Goal: Transaction & Acquisition: Download file/media

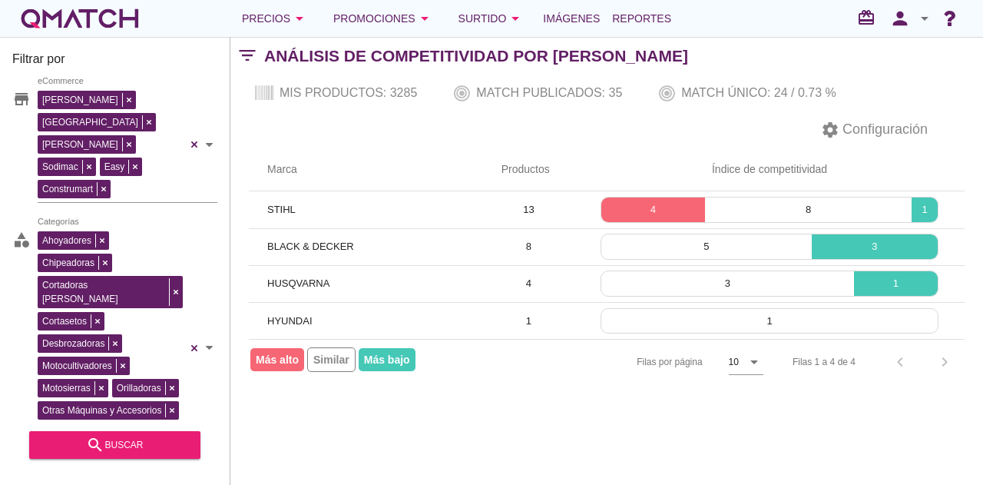
click at [119, 16] on div "white-qmatch-logo" at bounding box center [79, 18] width 123 height 31
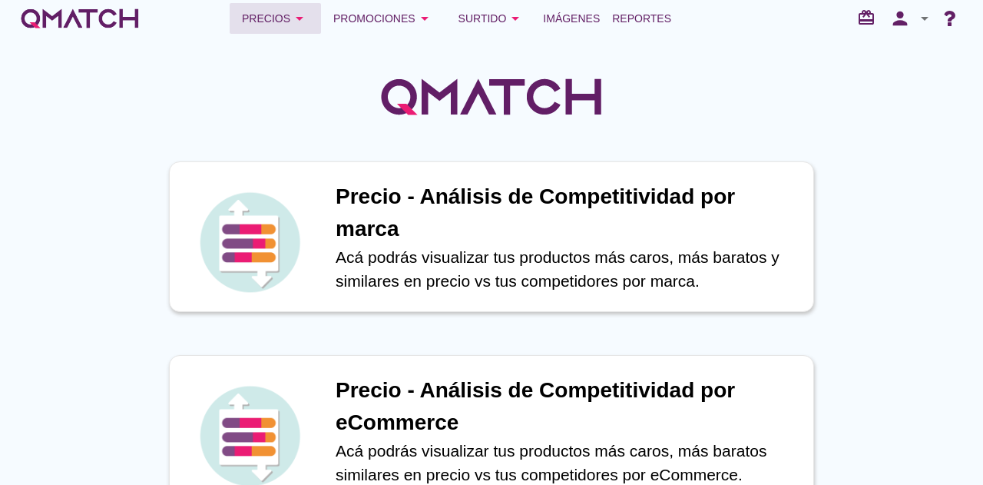
click at [297, 17] on icon "arrow_drop_down" at bounding box center [299, 18] width 18 height 18
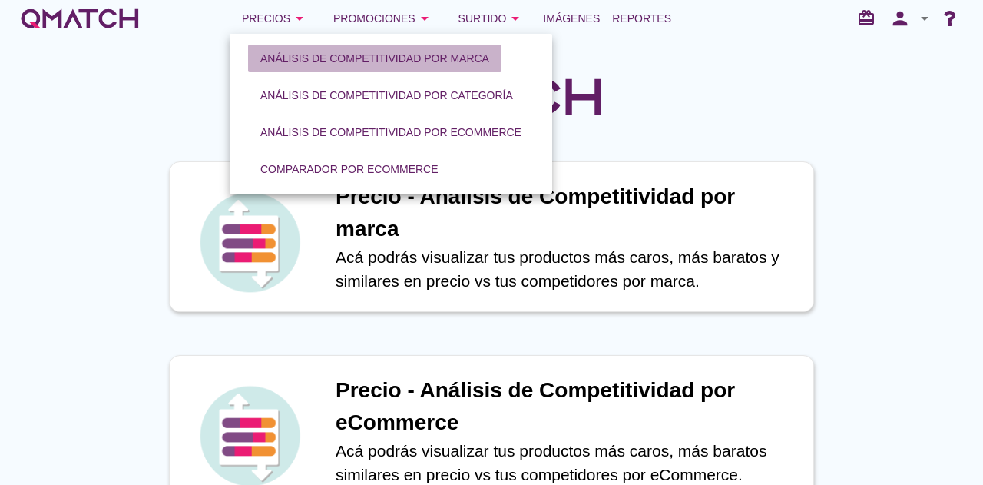
click at [309, 65] on div "Análisis de competitividad por marca" at bounding box center [374, 59] width 229 height 16
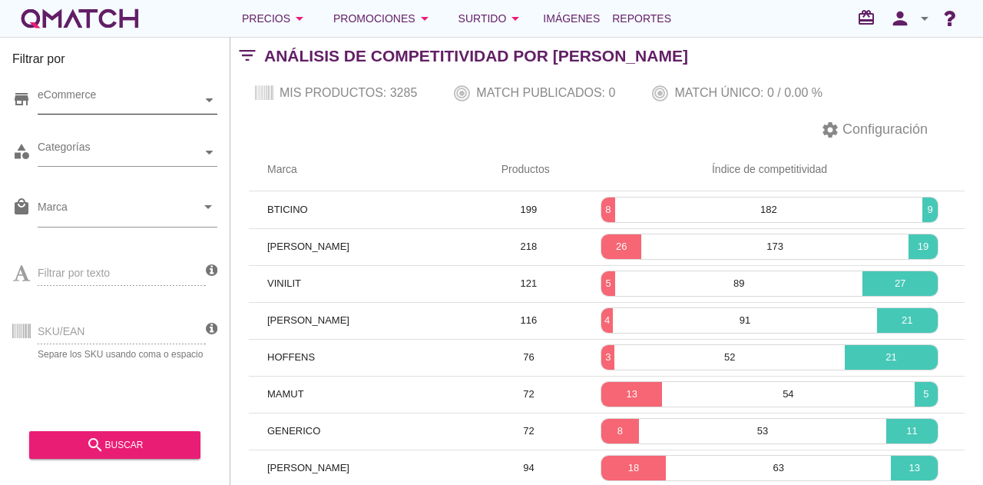
click at [144, 106] on div "eCommerce" at bounding box center [120, 100] width 164 height 16
click at [112, 114] on div "eCommerce [GEOGRAPHIC_DATA]" at bounding box center [128, 101] width 180 height 28
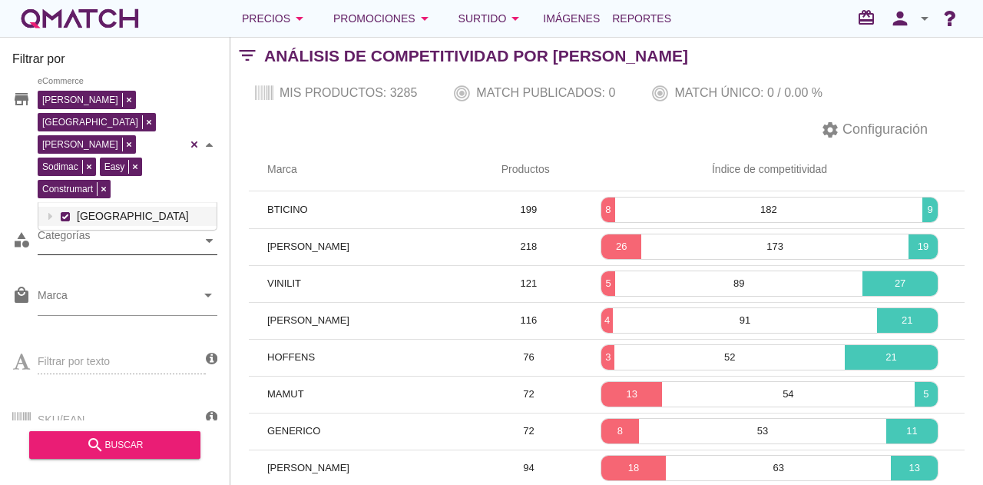
click at [101, 233] on div "Categorías" at bounding box center [120, 241] width 164 height 16
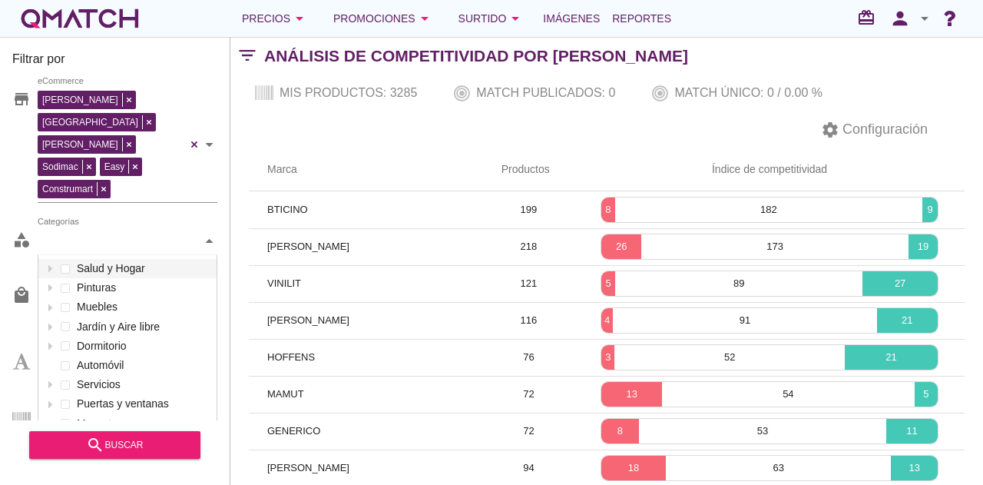
scroll to position [229, 178]
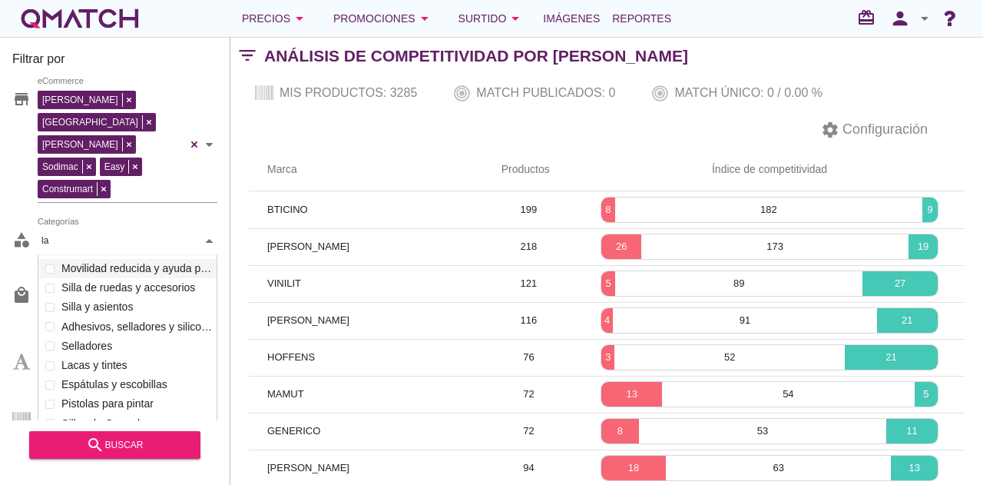
type input "l"
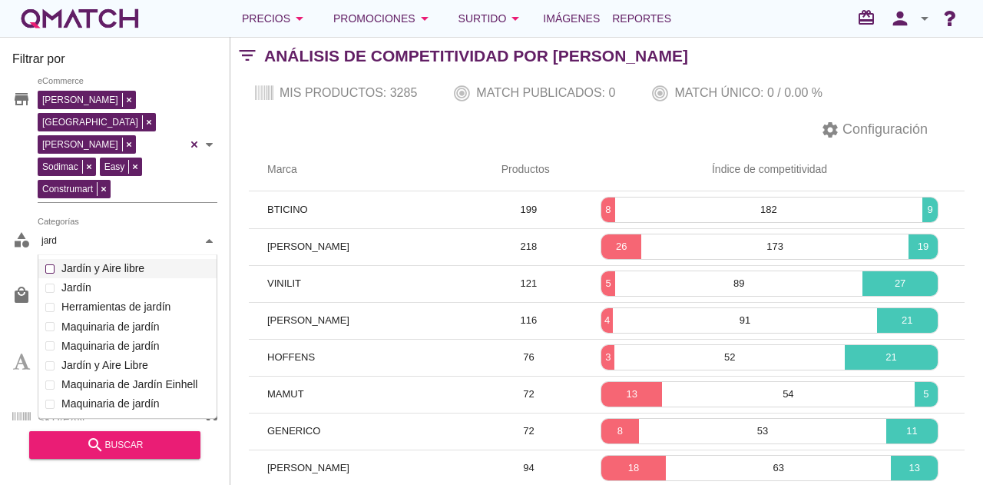
click at [90, 227] on div "Categorías [PERSON_NAME] Salud y Hogar Pinturas Muebles Jardín y Aire libre Cam…" at bounding box center [128, 241] width 180 height 28
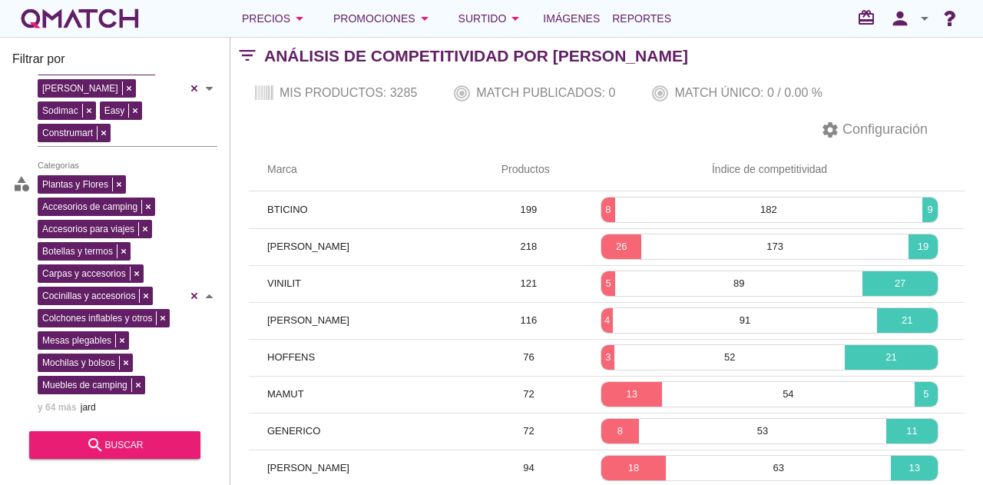
scroll to position [0, 0]
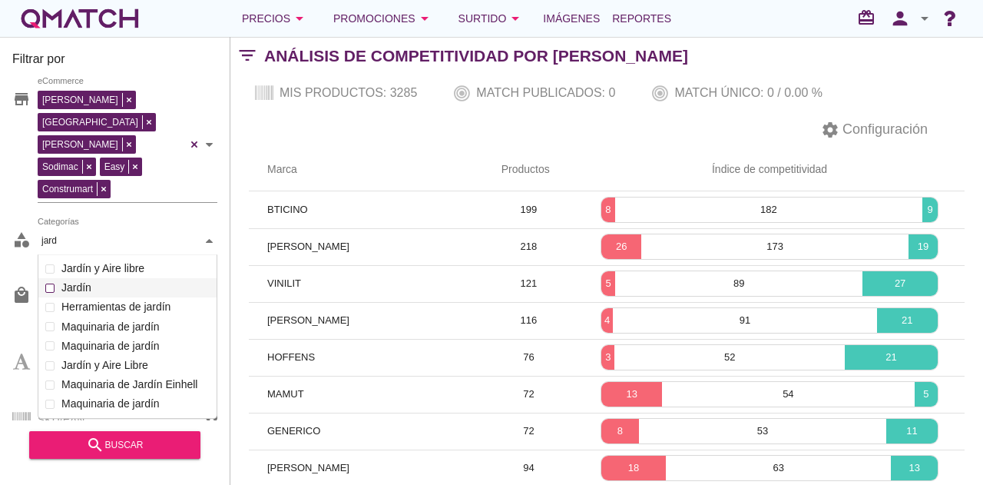
click at [104, 242] on div "Categorías [PERSON_NAME] Salud y Hogar Pinturas Muebles Jardín y Aire libre Cam…" at bounding box center [128, 241] width 180 height 28
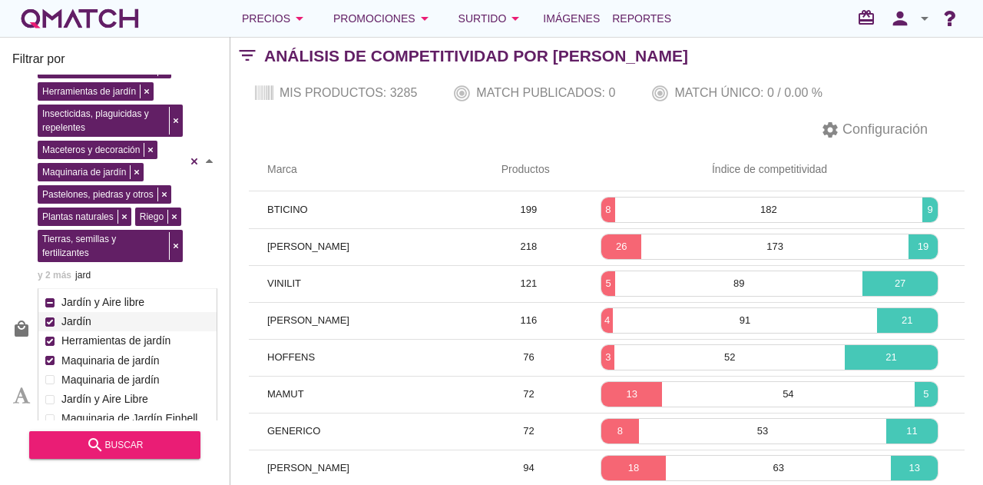
scroll to position [207, 0]
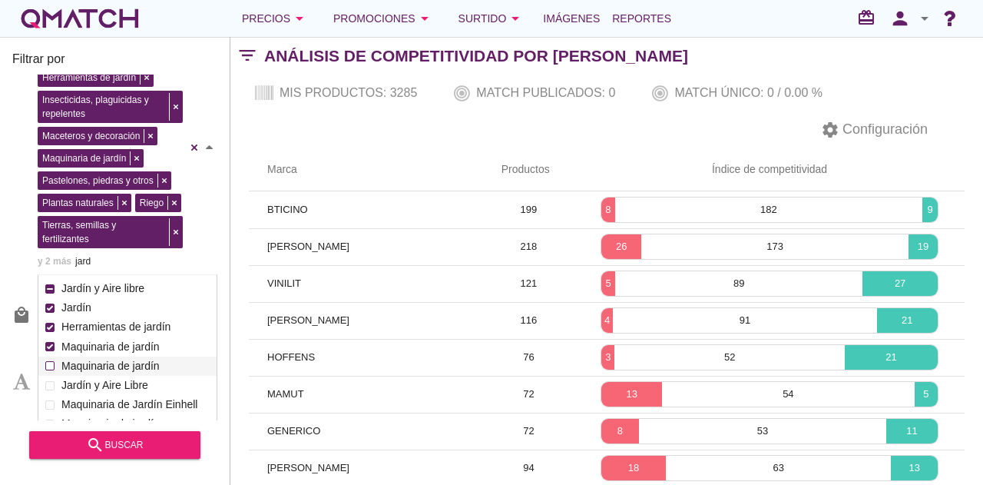
click at [138, 356] on label "Maquinaria de jardín" at bounding box center [135, 365] width 155 height 19
type input "jard"
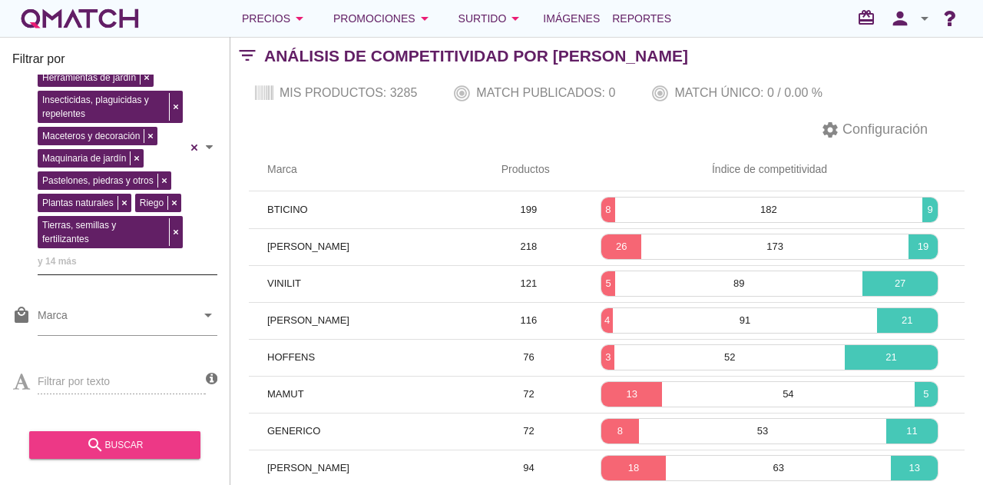
click at [161, 437] on div "search buscar" at bounding box center [114, 445] width 147 height 18
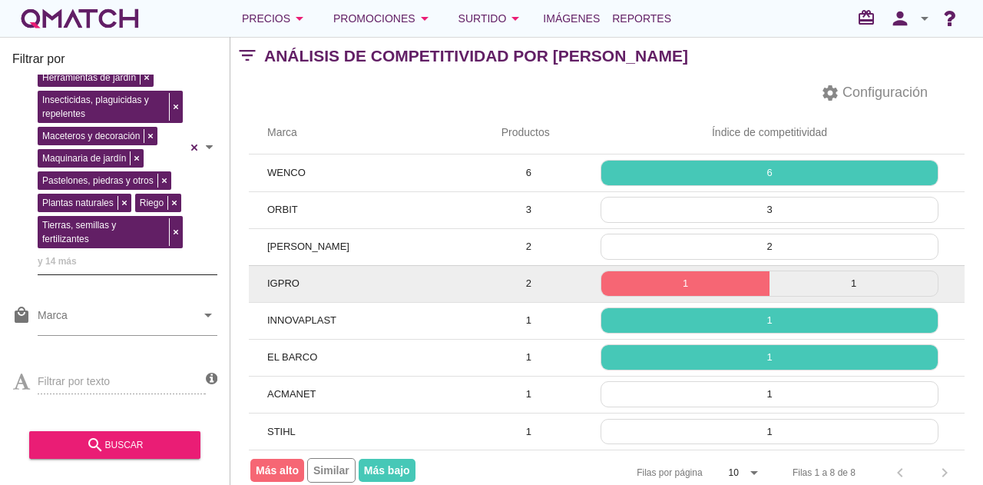
scroll to position [58, 0]
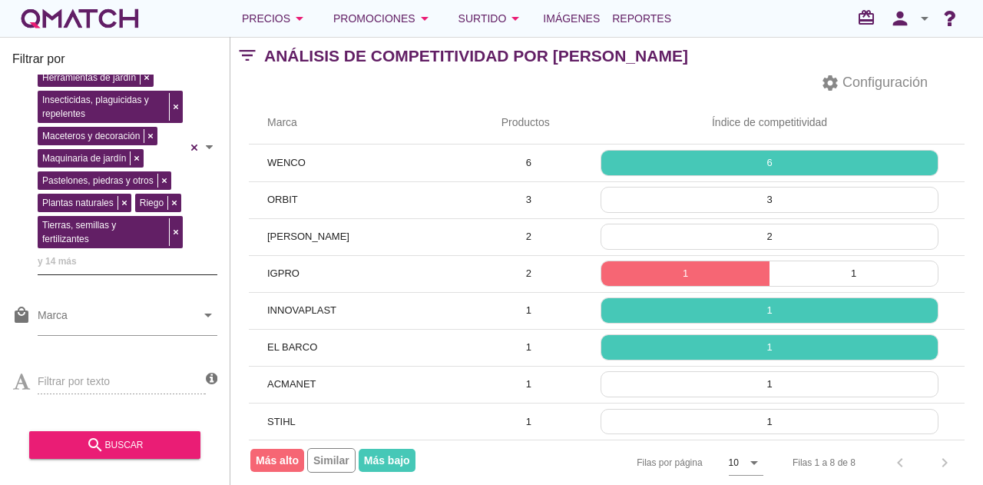
click at [111, 199] on div "Bodegas y gabinetes Cercos, mallas y enrejados Herramientas de jardín Insectici…" at bounding box center [112, 145] width 149 height 250
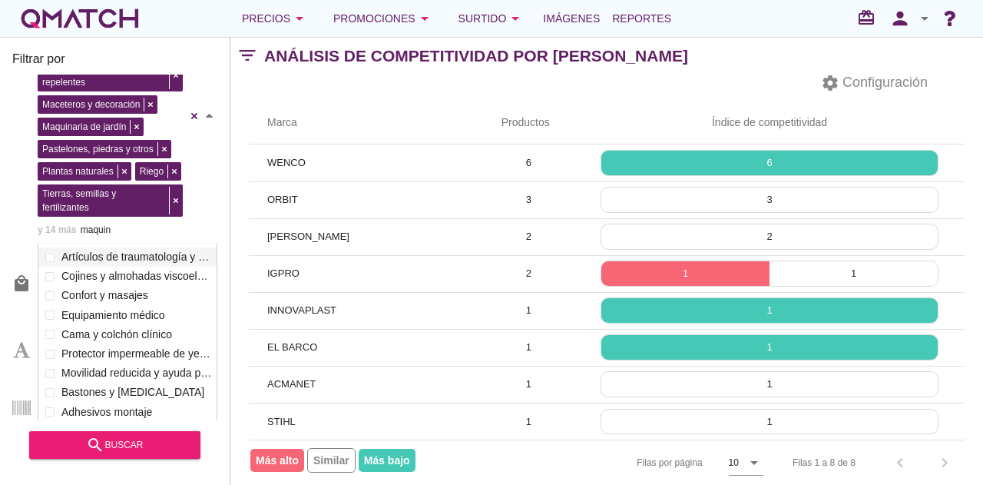
scroll to position [106, 180]
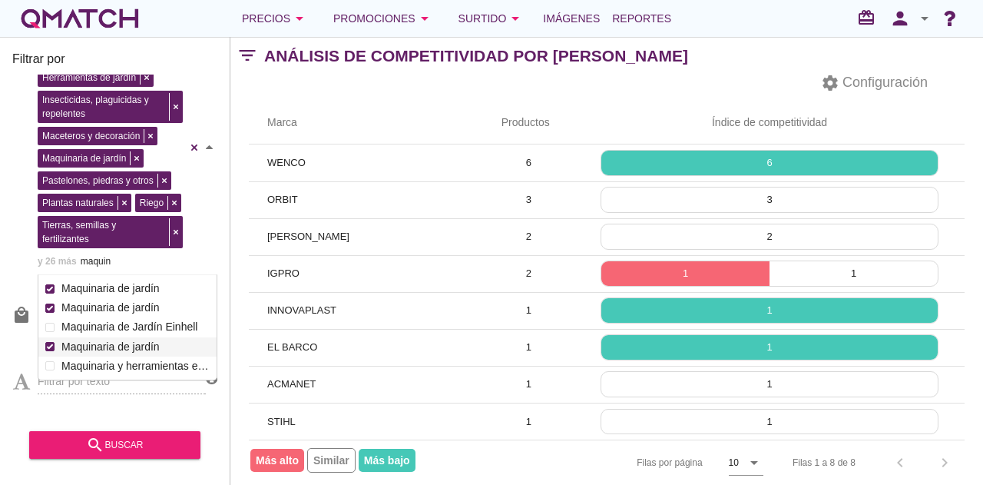
click at [117, 337] on label "Maquinaria de jardín" at bounding box center [135, 346] width 155 height 19
type input "maquin"
click at [141, 439] on div "search buscar" at bounding box center [114, 445] width 147 height 18
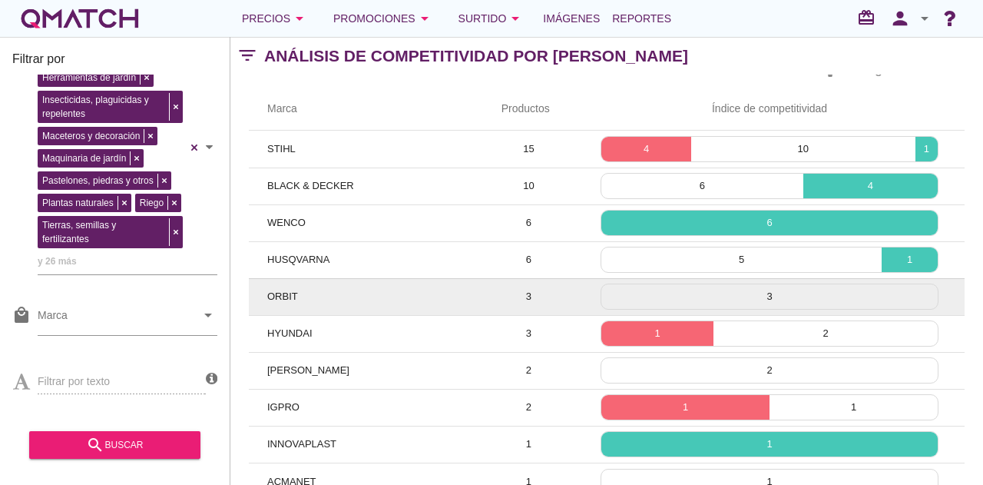
scroll to position [0, 0]
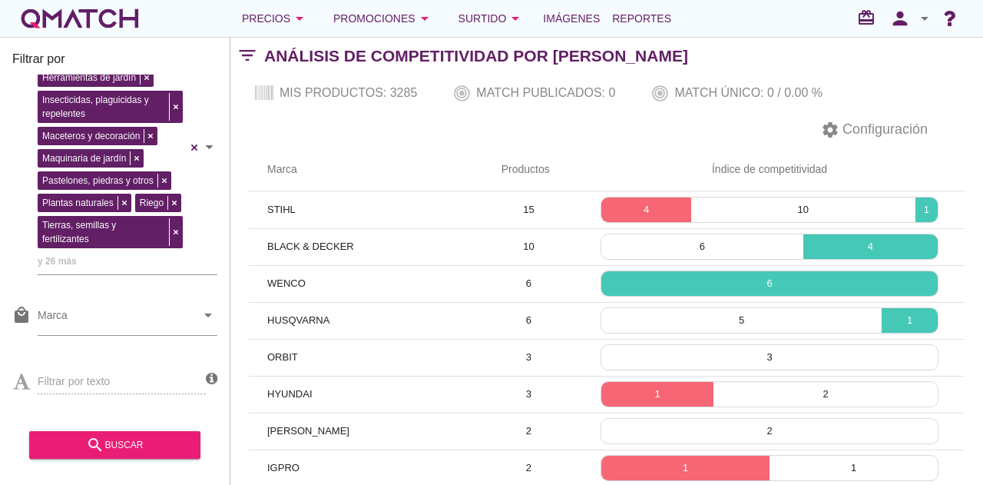
drag, startPoint x: 529, startPoint y: 113, endPoint x: 320, endPoint y: 136, distance: 209.5
click at [320, 136] on div "settings Configuración" at bounding box center [606, 129] width 753 height 37
click at [293, 22] on icon "arrow_drop_down" at bounding box center [299, 18] width 18 height 18
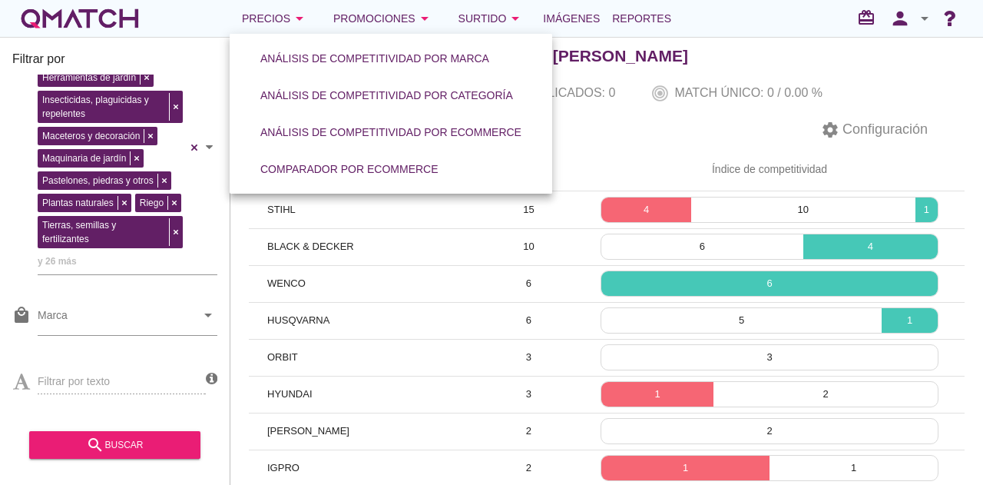
click at [678, 94] on div "Mis productos: 3285 Match publicados: 0 Match único: 0 / 0.00 %" at bounding box center [606, 93] width 753 height 37
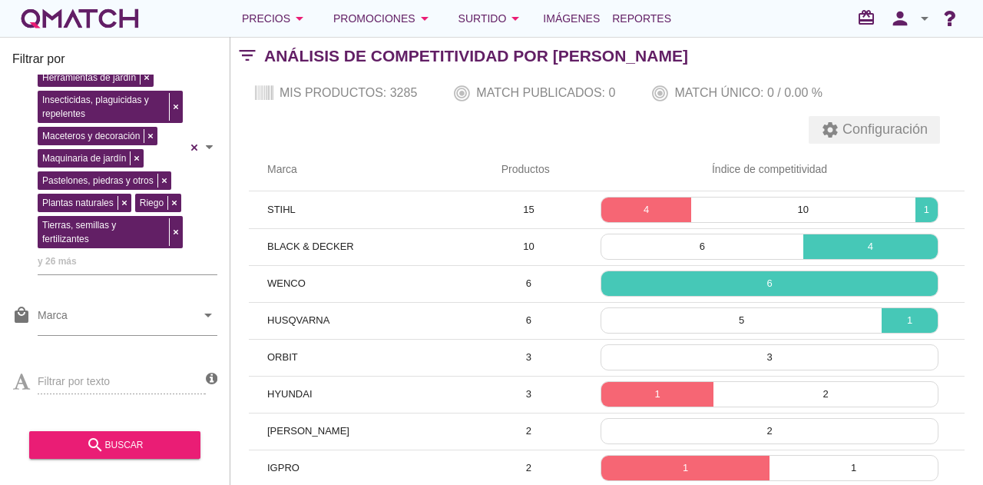
click at [868, 130] on span "Configuración" at bounding box center [884, 129] width 88 height 21
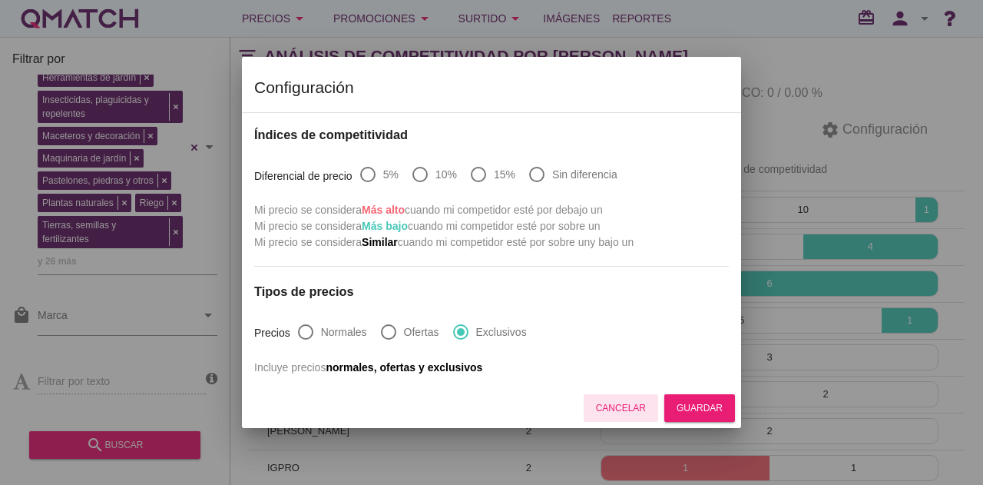
click at [638, 398] on button "Cancelar" at bounding box center [621, 408] width 75 height 28
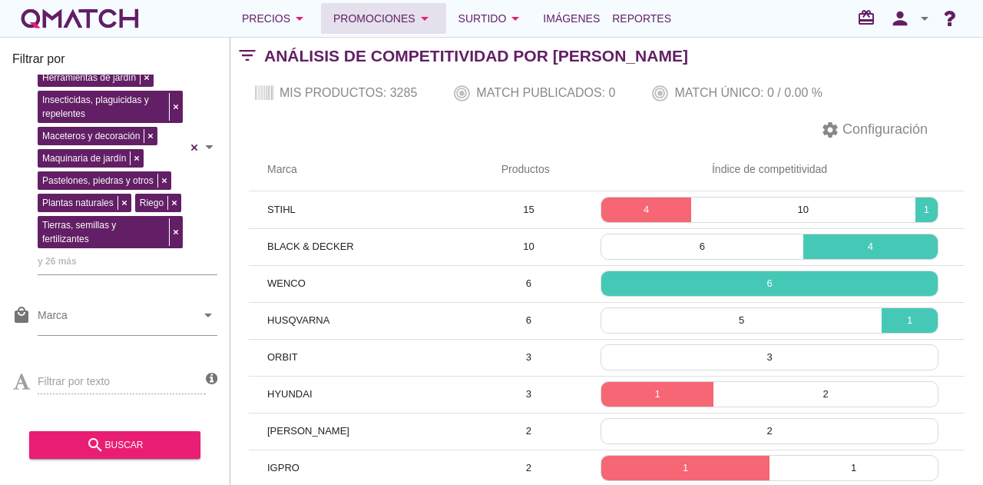
click at [324, 16] on button "Promociones arrow_drop_down" at bounding box center [383, 18] width 125 height 31
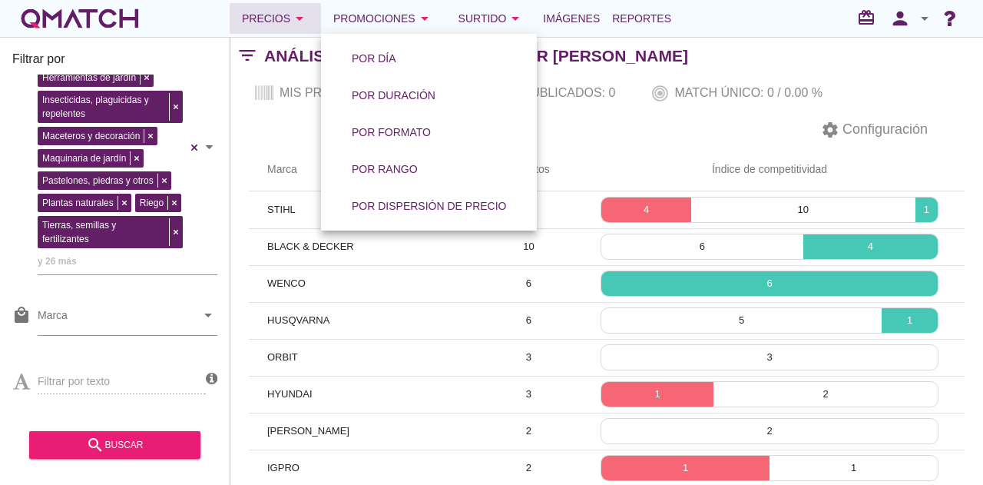
click at [309, 21] on button "Precios arrow_drop_down" at bounding box center [275, 18] width 91 height 31
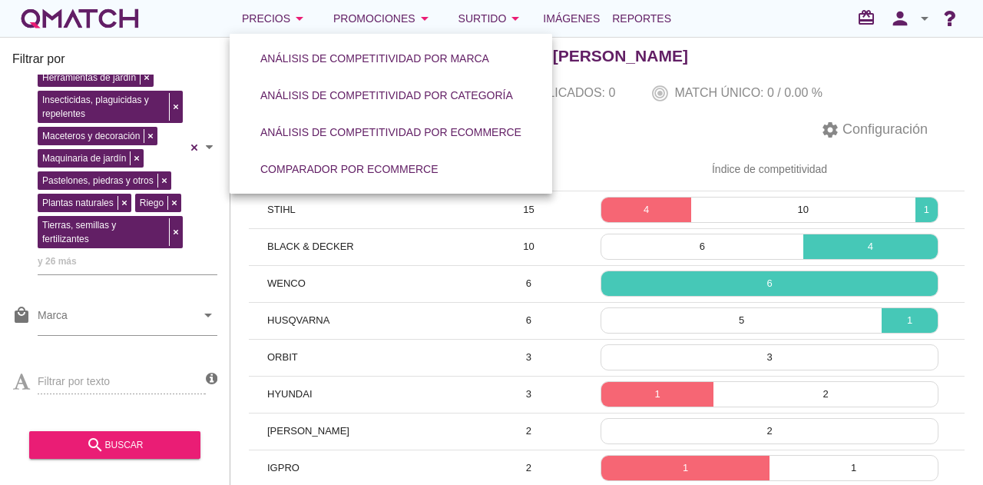
click at [627, 79] on div "Mis productos: 3285 Match publicados: 0 Match único: 0 / 0.00 %" at bounding box center [606, 93] width 753 height 37
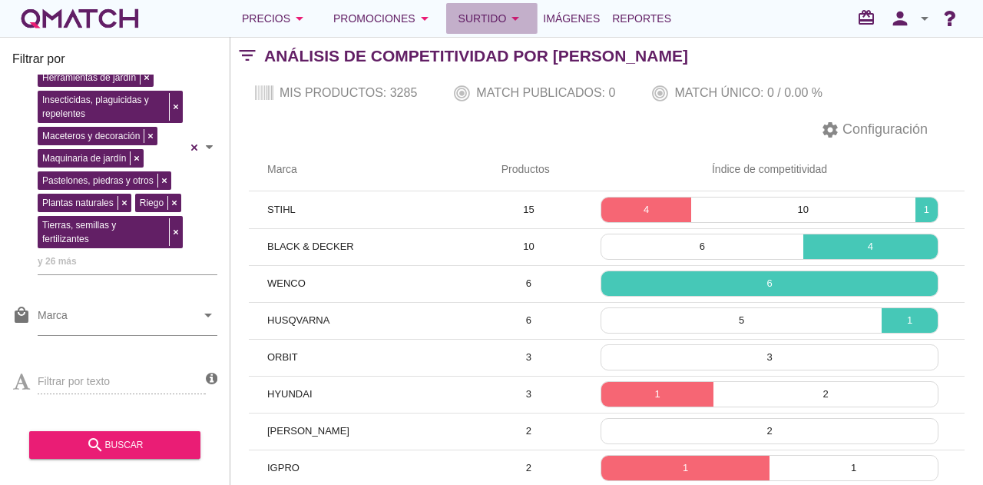
click at [515, 19] on icon "arrow_drop_down" at bounding box center [515, 18] width 18 height 18
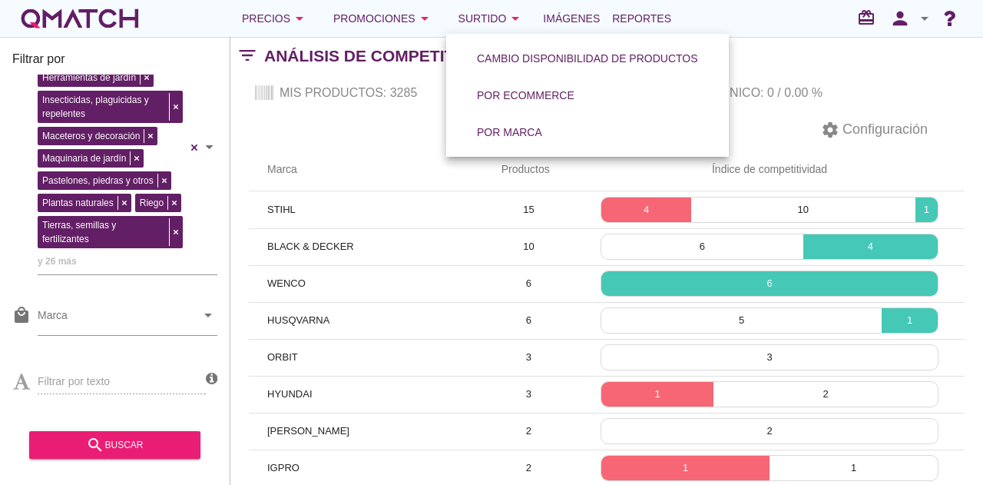
click at [409, 90] on div "Mis productos: 3285 Match publicados: 0 Match único: 0 / 0.00 %" at bounding box center [606, 93] width 753 height 37
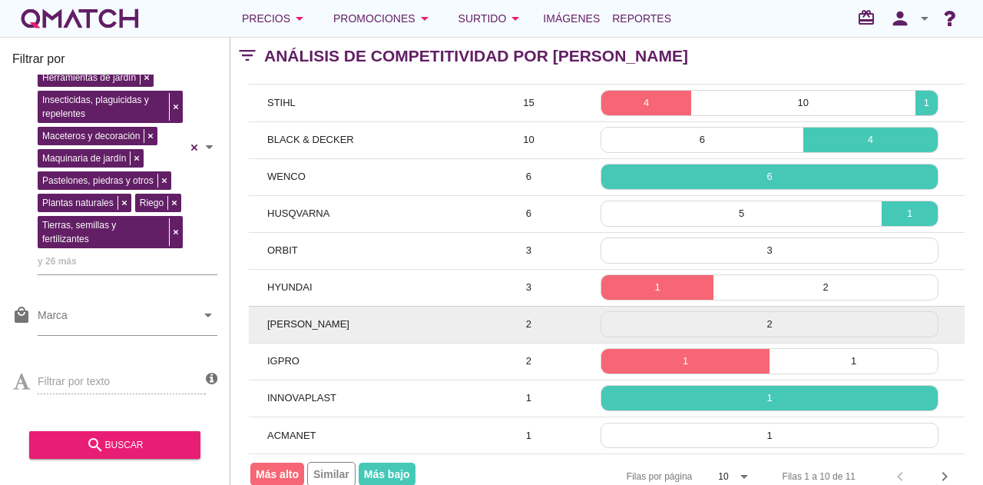
scroll to position [131, 0]
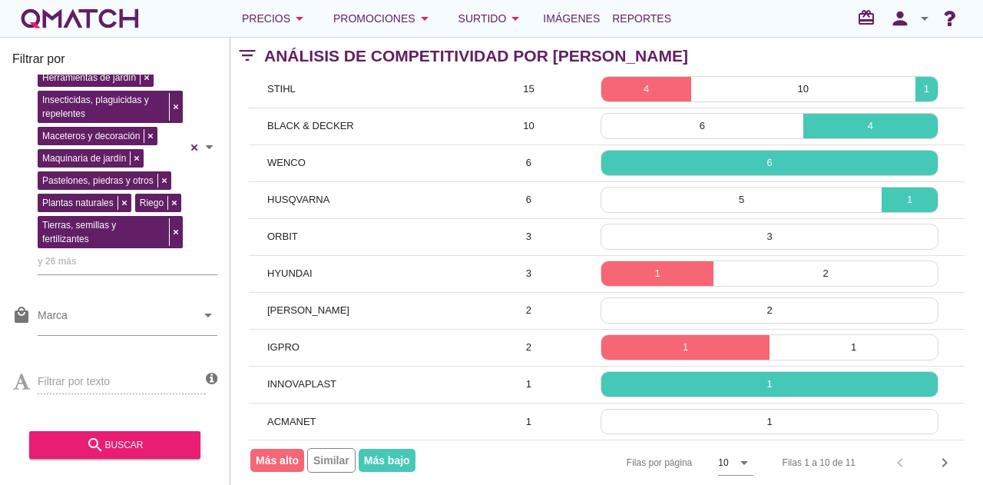
drag, startPoint x: 426, startPoint y: 312, endPoint x: 567, endPoint y: 430, distance: 183.7
click at [568, 439] on div "Filas por página 10 arrow_drop_down Filas 1 a 10 de 11 chevron_left chevron_rig…" at bounding box center [607, 461] width 716 height 45
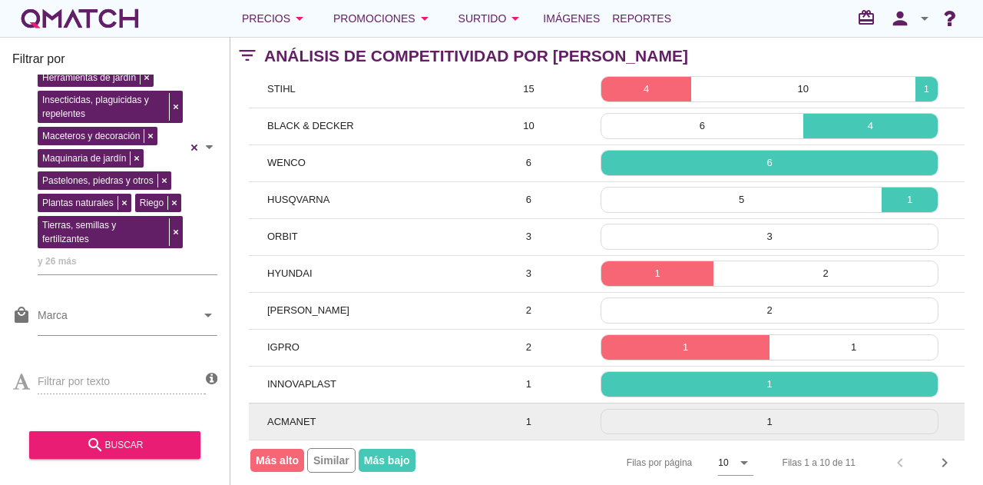
scroll to position [0, 0]
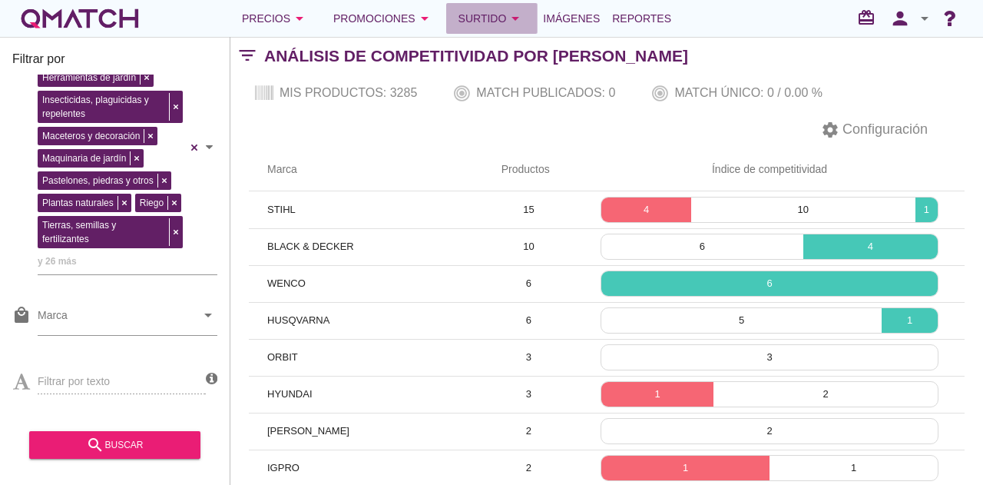
click at [525, 15] on button "Surtido arrow_drop_down" at bounding box center [491, 18] width 91 height 31
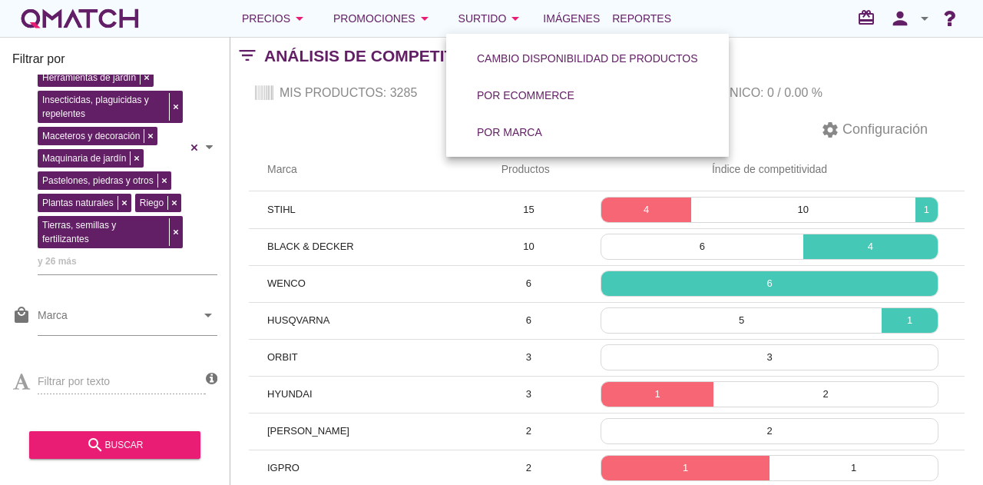
click at [379, 65] on h2 "Análisis de competitividad por [PERSON_NAME]" at bounding box center [476, 56] width 424 height 25
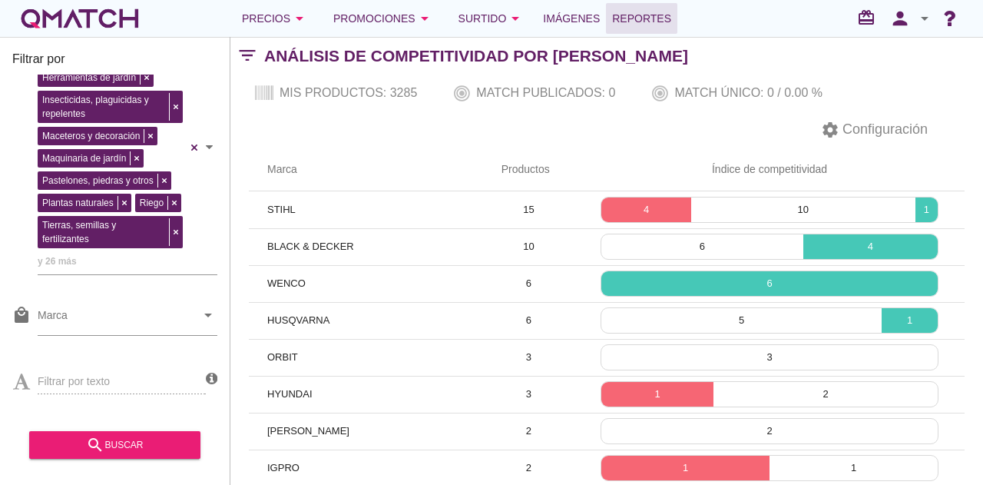
click at [665, 25] on span "Reportes" at bounding box center [641, 18] width 59 height 18
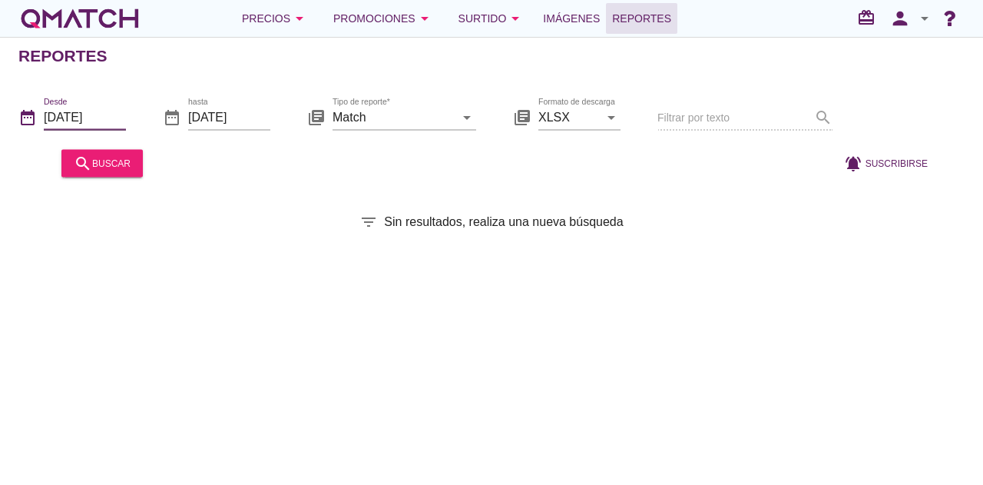
click at [101, 111] on input "[DATE]" at bounding box center [85, 116] width 82 height 25
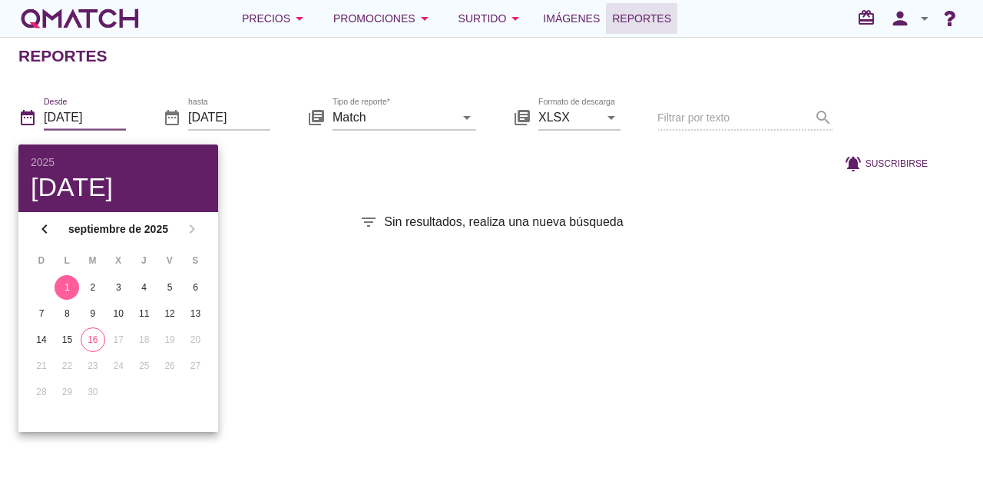
click at [65, 283] on div "1" at bounding box center [67, 287] width 25 height 14
click at [243, 185] on div "Reportes date_range Desde [DATE] date_range hasta [DATE] library_books Tipo de …" at bounding box center [491, 261] width 983 height 448
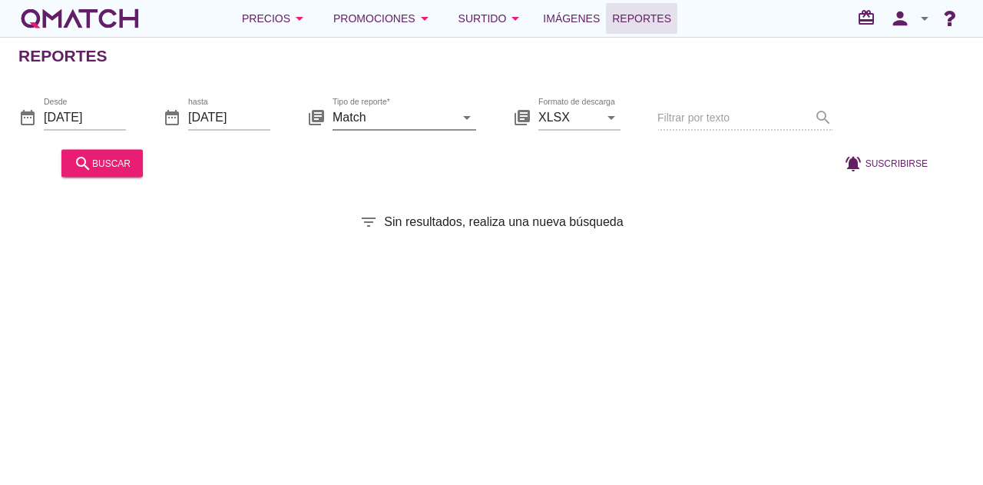
click at [387, 114] on input "Match" at bounding box center [394, 116] width 122 height 25
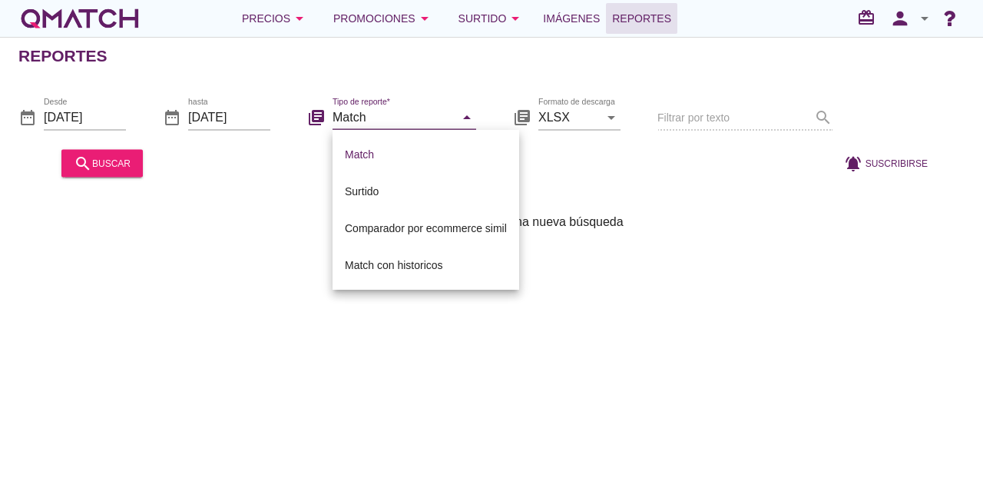
click at [257, 217] on div "filter_list Sin resultados, realiza una nueva búsqueda" at bounding box center [491, 222] width 983 height 18
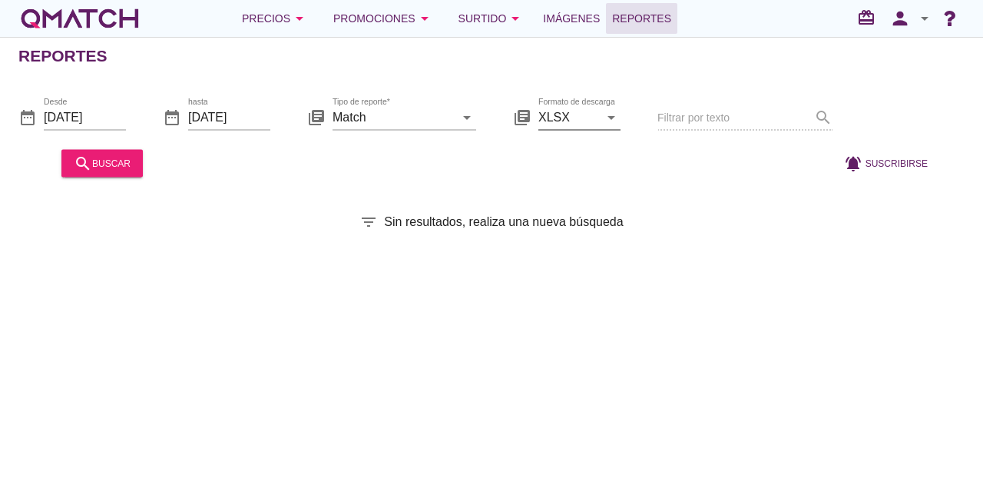
click at [598, 113] on input "XLSX" at bounding box center [569, 116] width 61 height 25
drag, startPoint x: 394, startPoint y: 182, endPoint x: 378, endPoint y: 181, distance: 16.2
click at [394, 181] on div "Reportes date_range Desde [DATE] date_range hasta [DATE] library_books Tipo de …" at bounding box center [491, 261] width 983 height 448
click at [108, 154] on div "search buscar" at bounding box center [102, 163] width 57 height 18
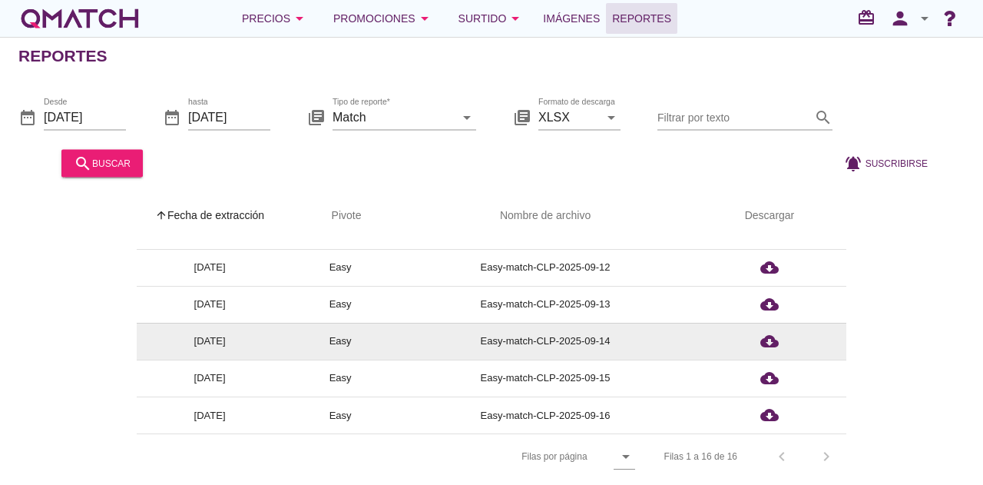
scroll to position [5, 0]
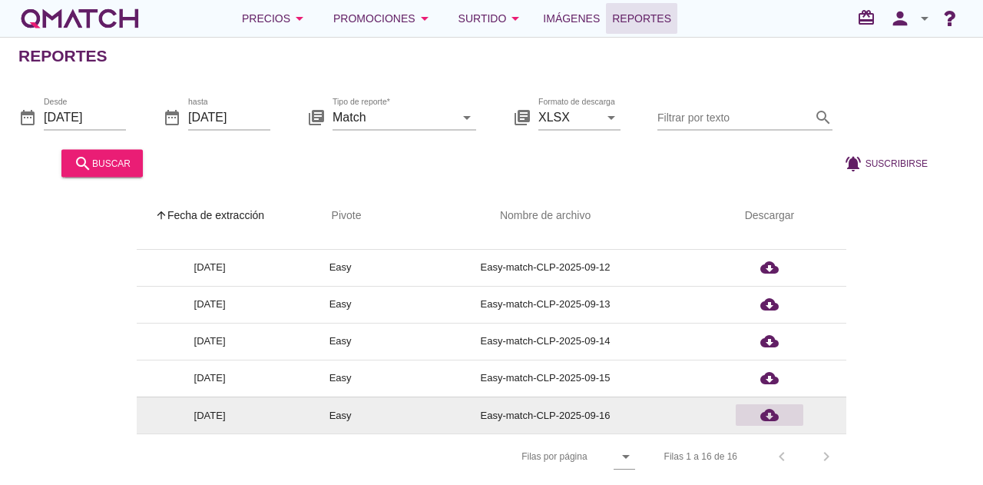
click at [782, 411] on div "cloud_download" at bounding box center [769, 415] width 55 height 18
